Goal: Task Accomplishment & Management: Use online tool/utility

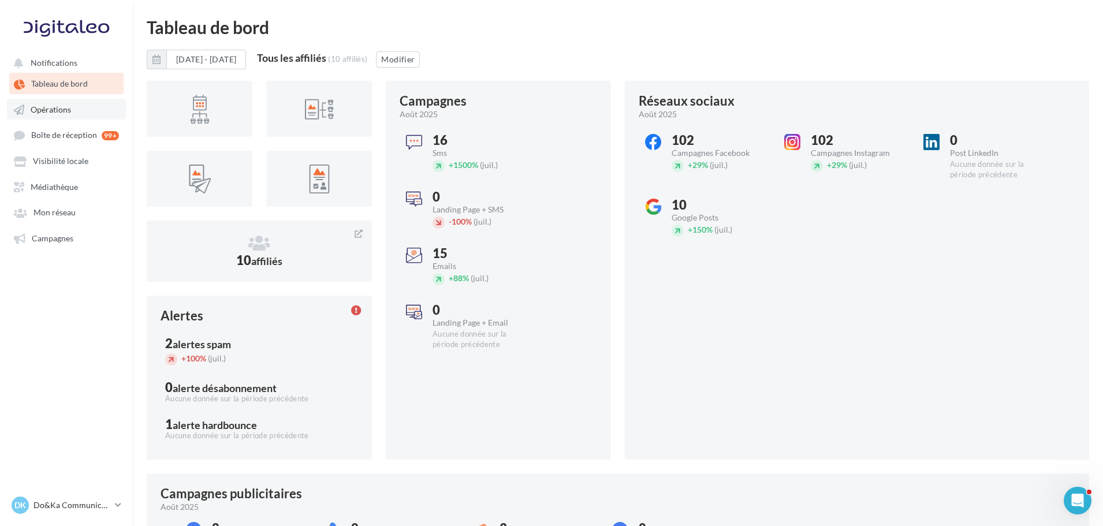
click at [99, 117] on link "Opérations" at bounding box center [66, 109] width 119 height 21
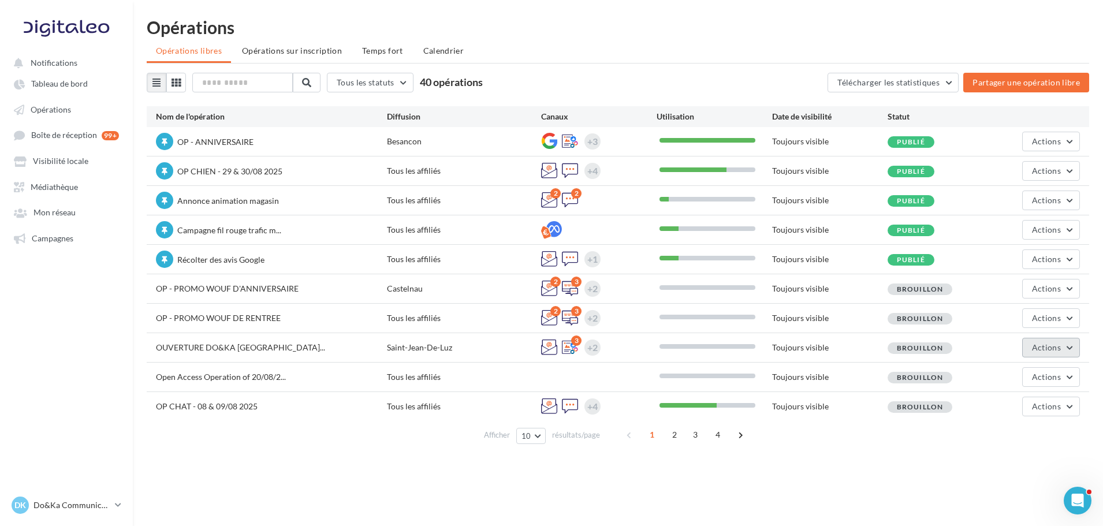
click at [1050, 344] on span "Actions" at bounding box center [1046, 348] width 29 height 10
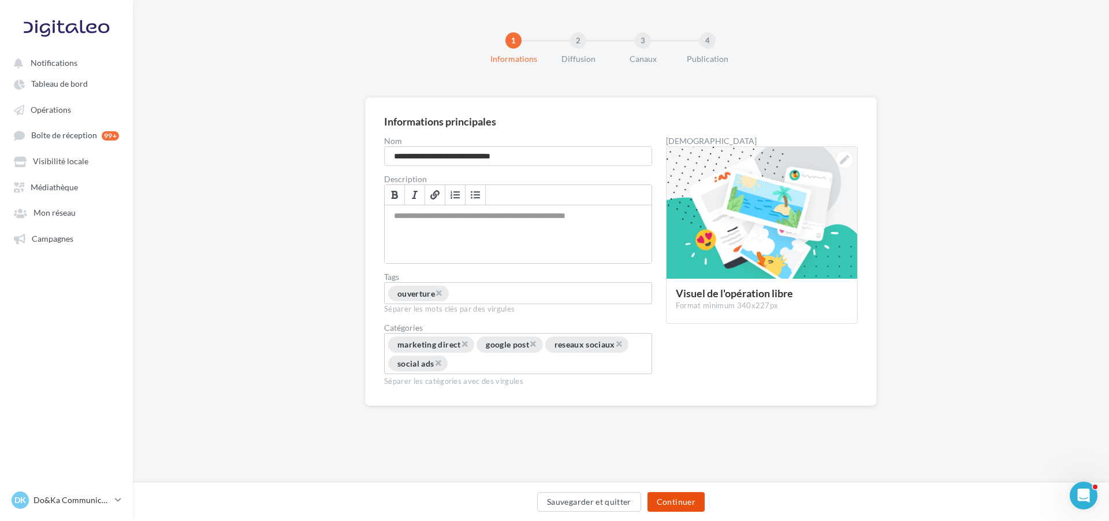
click at [681, 504] on button "Continuer" at bounding box center [676, 502] width 57 height 20
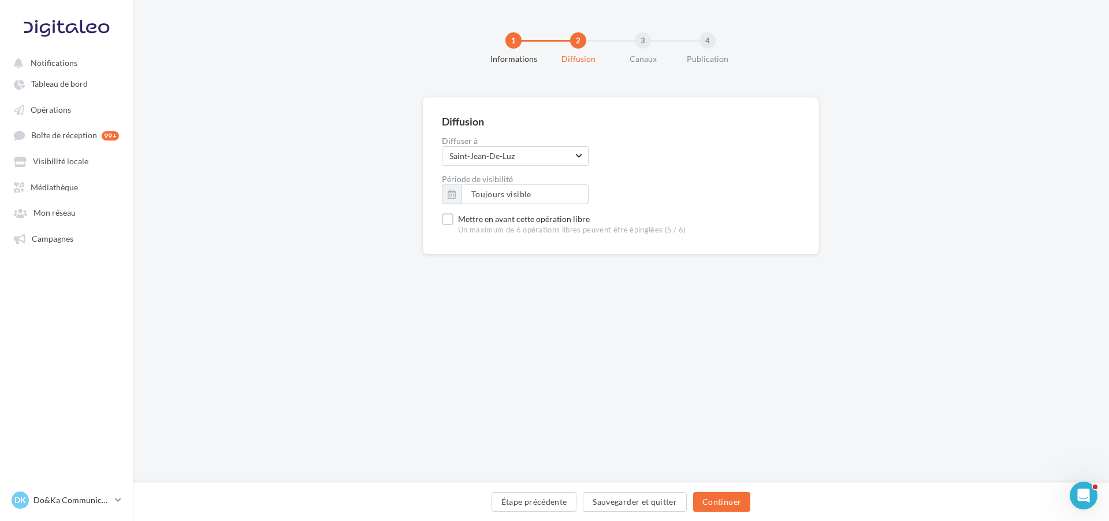
click at [692, 502] on div "Étape précédente Sauvegarder et quitter Continuer" at bounding box center [621, 504] width 958 height 24
click at [705, 500] on button "Continuer" at bounding box center [721, 502] width 57 height 20
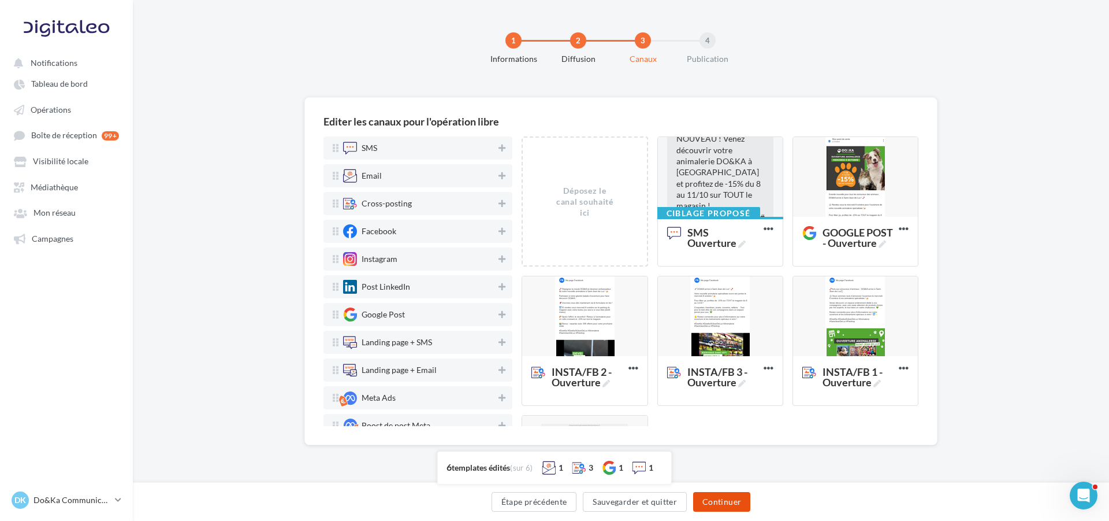
click at [744, 505] on button "Continuer" at bounding box center [721, 502] width 57 height 20
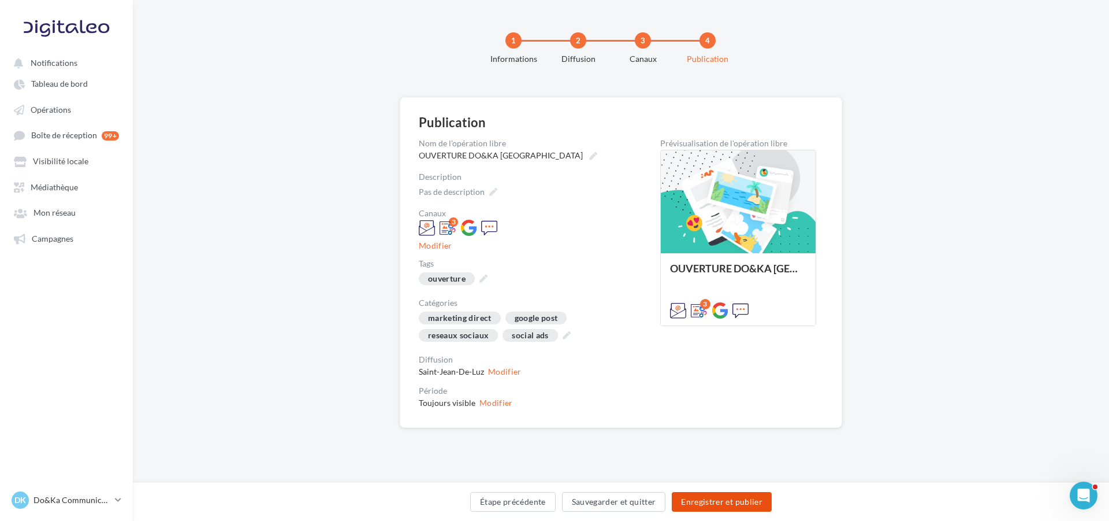
click at [733, 500] on button "Enregistrer et publier" at bounding box center [722, 502] width 100 height 20
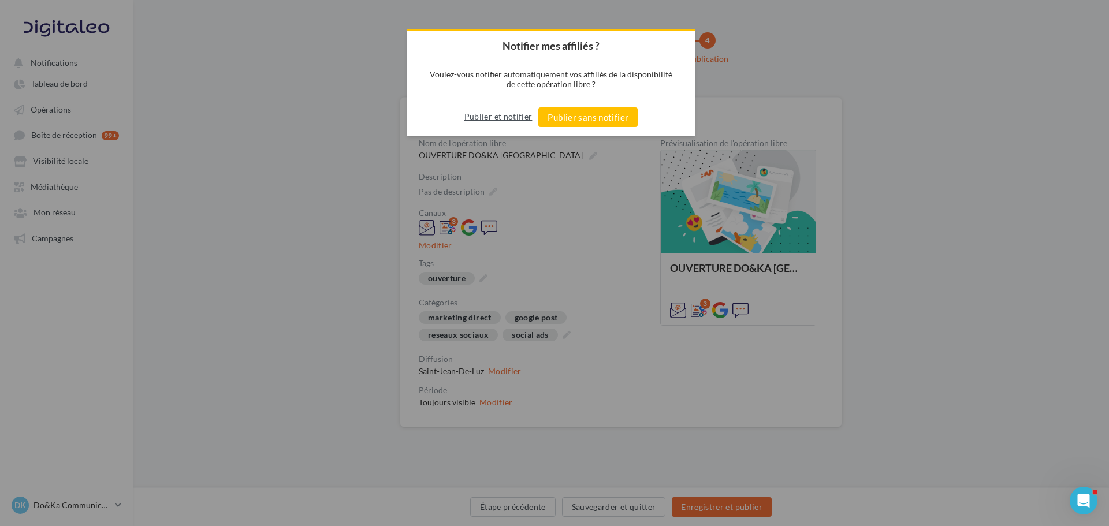
click at [506, 118] on button "Publier et notifier" at bounding box center [498, 116] width 68 height 18
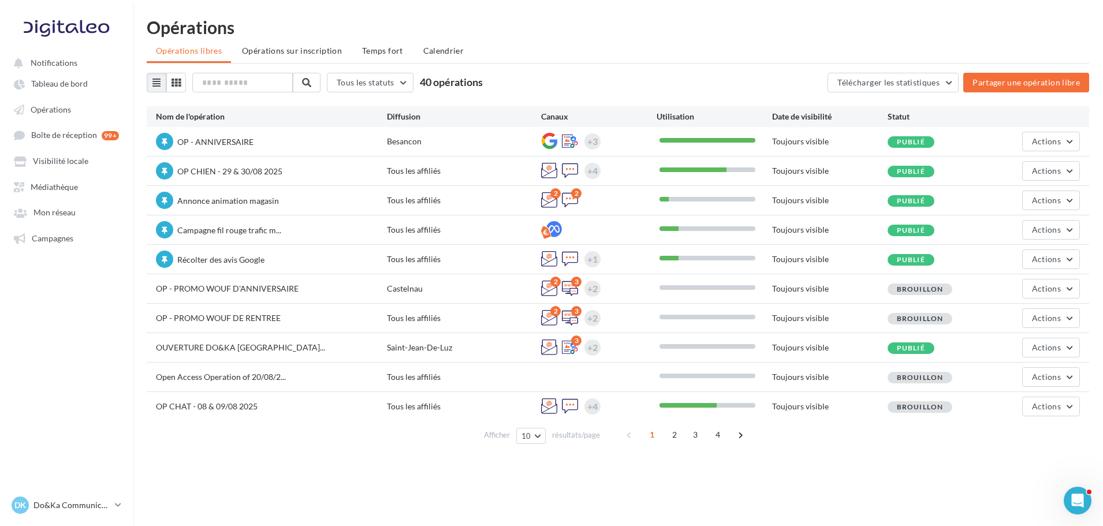
click at [532, 27] on div "Opérations" at bounding box center [618, 26] width 943 height 17
click at [598, 26] on div "Opérations" at bounding box center [618, 26] width 943 height 17
